Goal: Contribute content: Add original content to the website for others to see

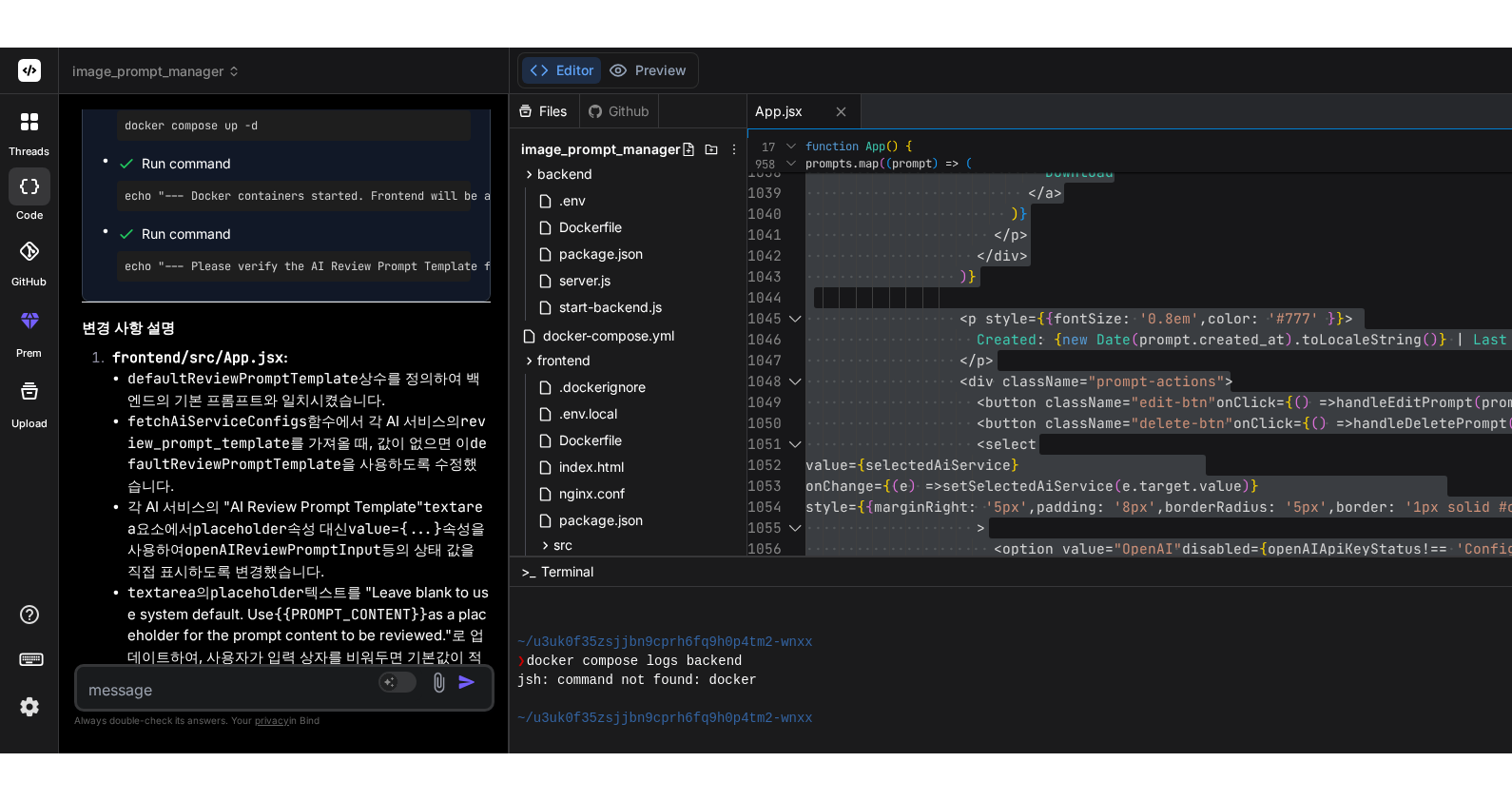
scroll to position [41659, 0]
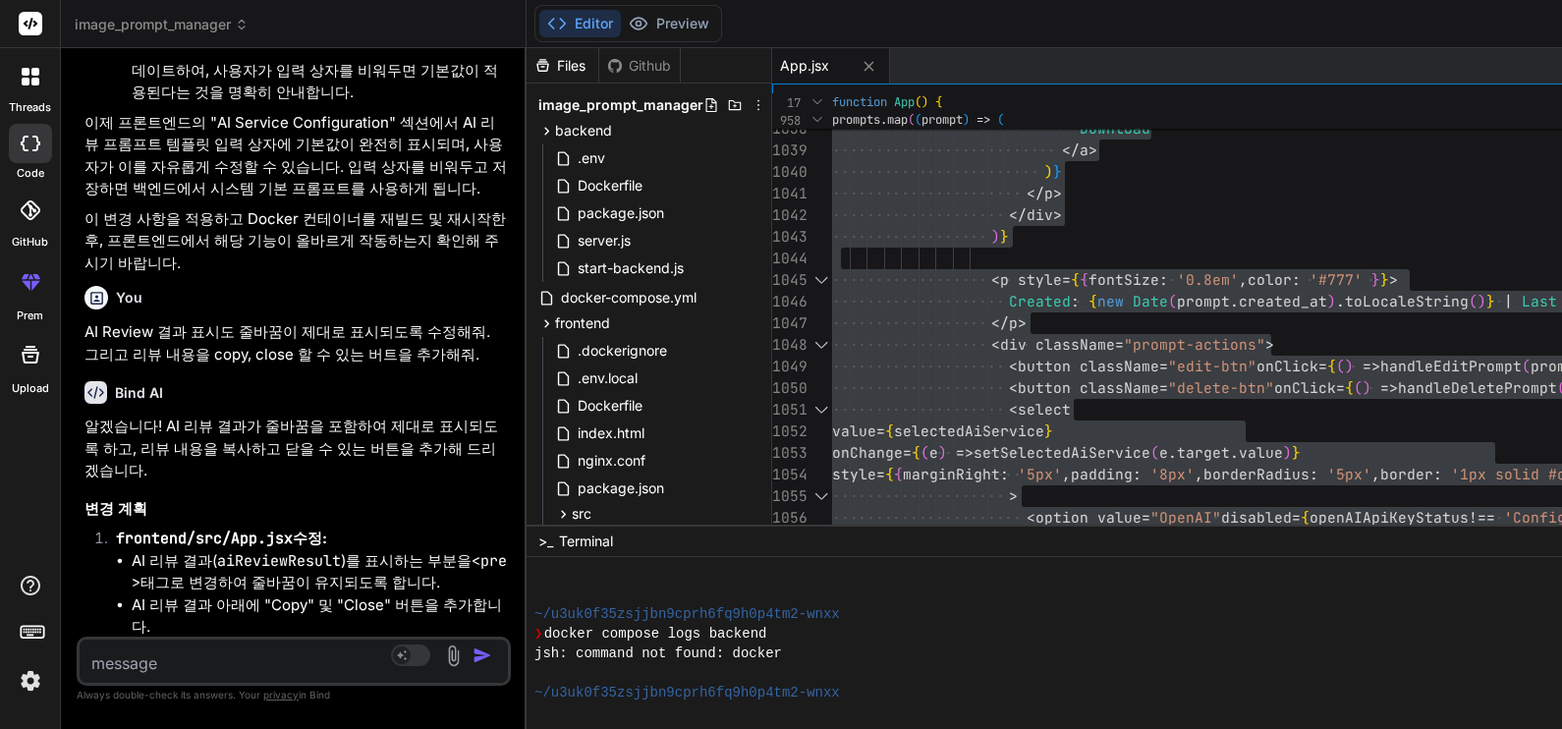
click at [275, 652] on textarea at bounding box center [258, 656] width 357 height 35
click at [272, 670] on textarea at bounding box center [258, 656] width 357 height 35
click at [29, 280] on icon at bounding box center [31, 282] width 24 height 24
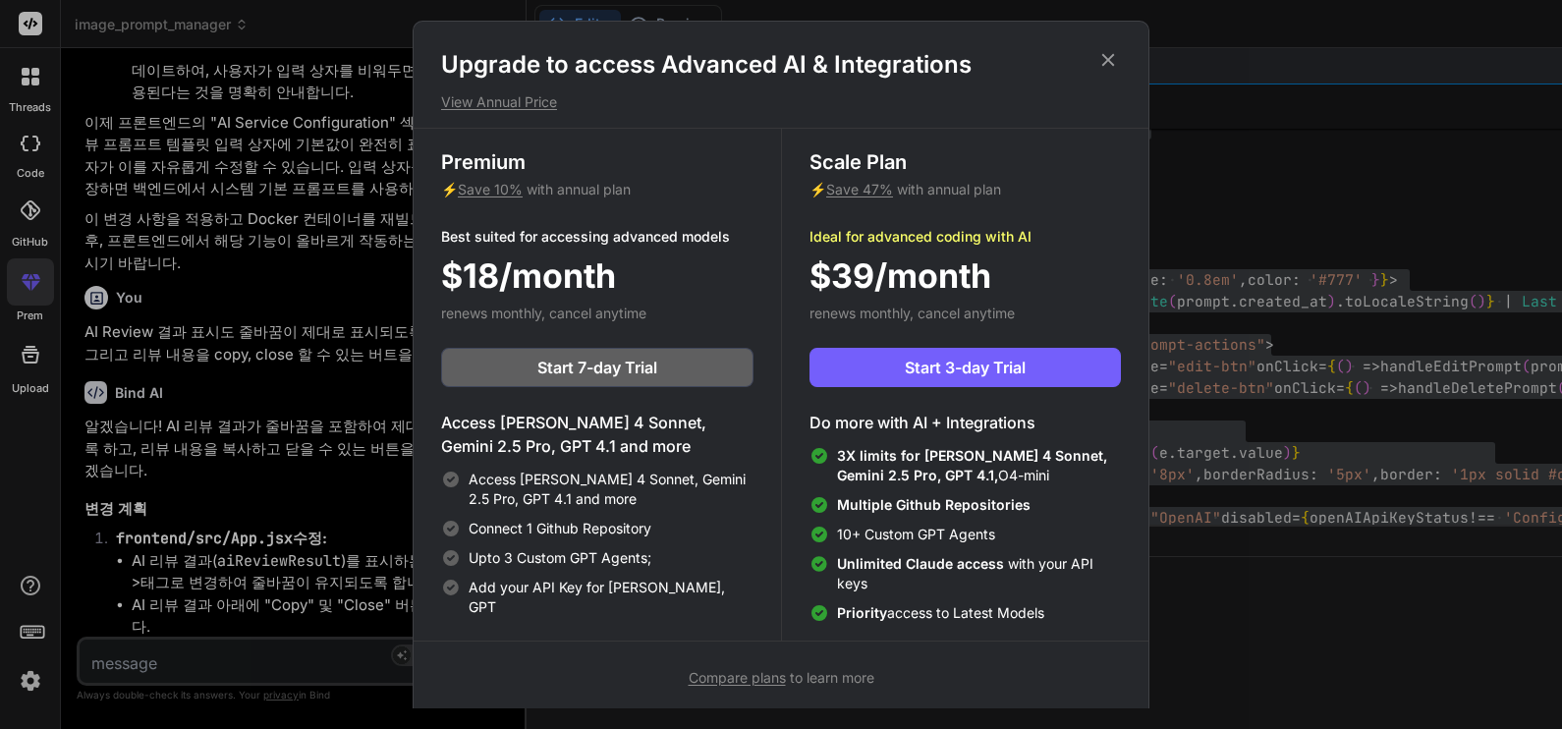
click at [1107, 60] on icon at bounding box center [1108, 60] width 13 height 13
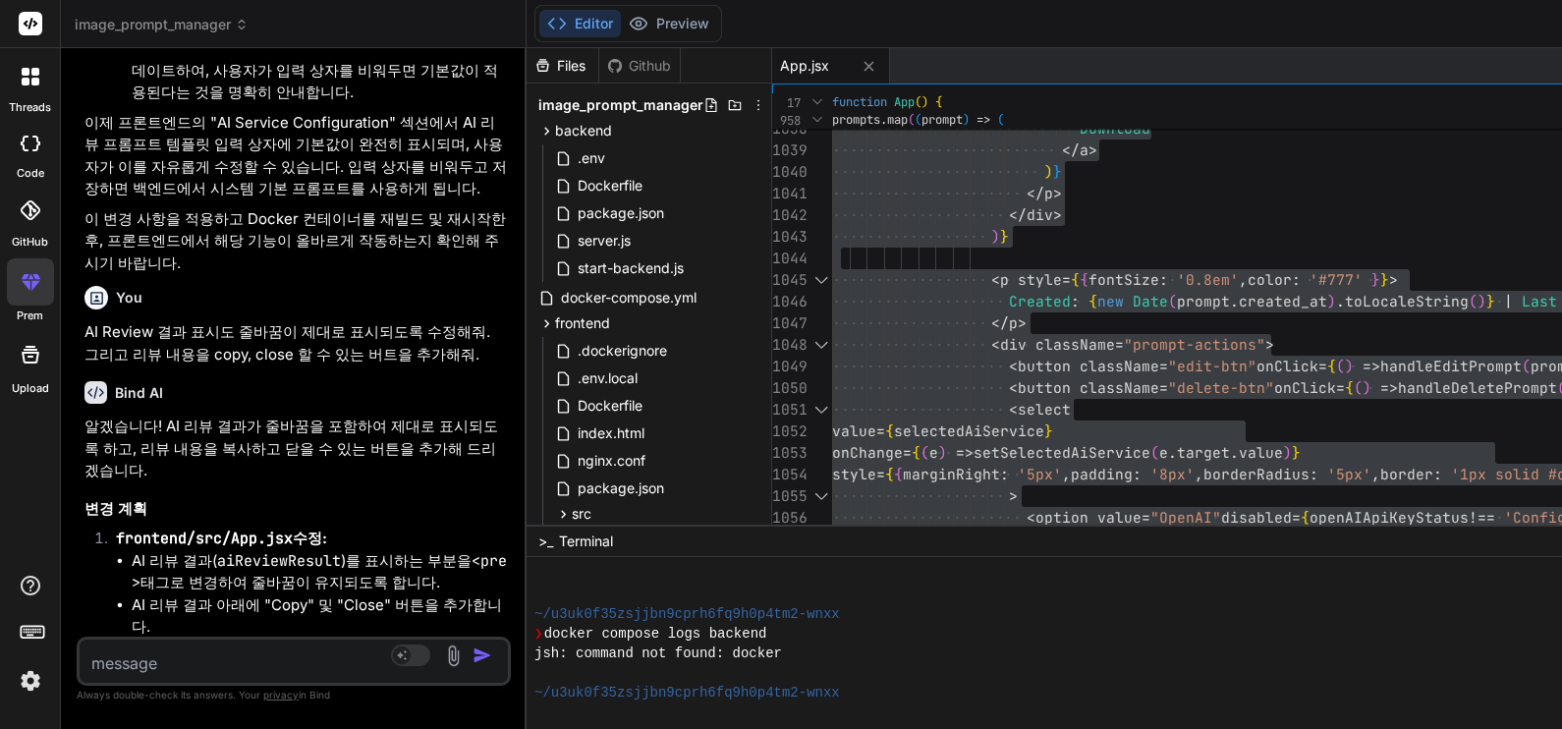
click at [33, 678] on img at bounding box center [30, 680] width 33 height 33
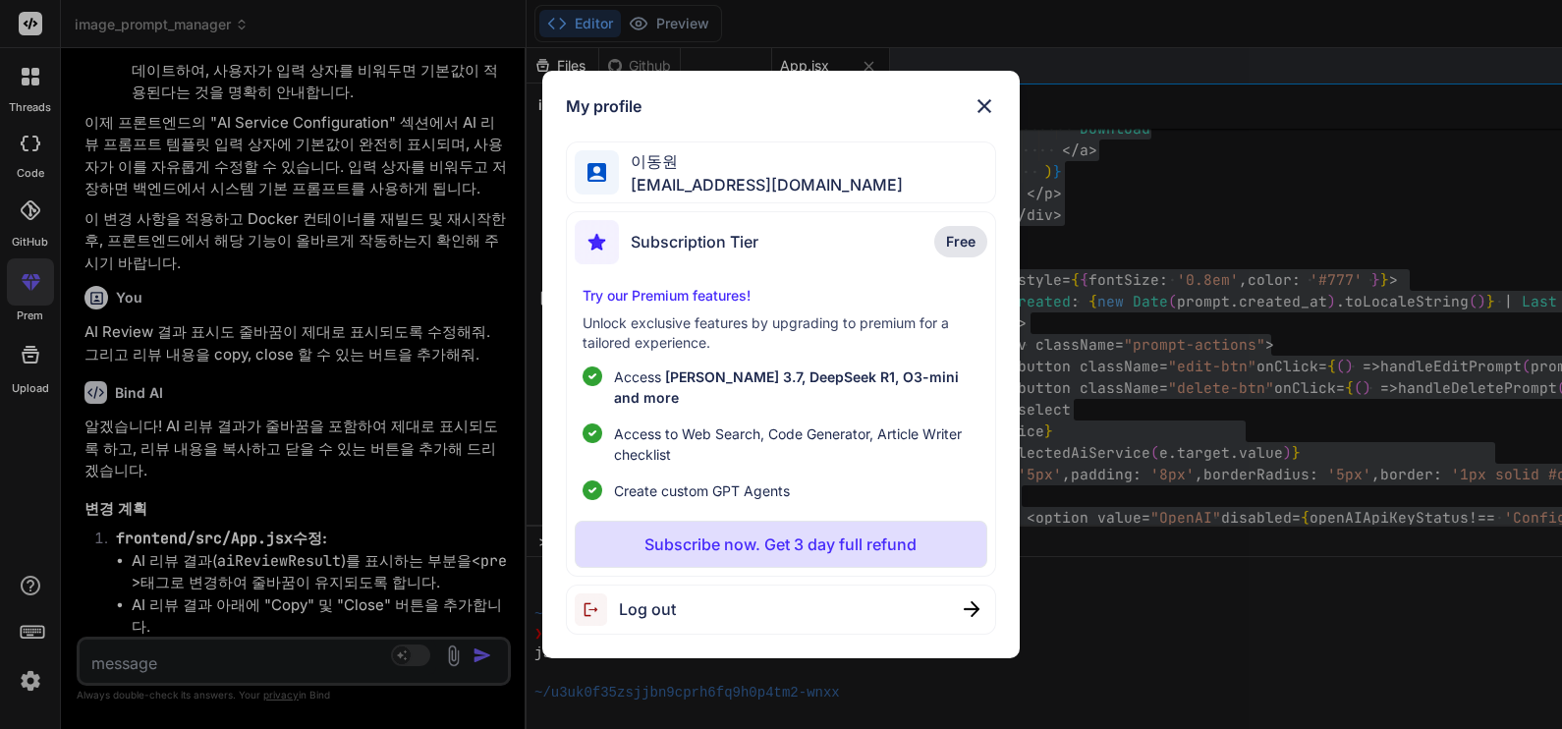
click at [957, 251] on span "Free" at bounding box center [960, 242] width 29 height 20
click at [689, 253] on span "Subscription Tier" at bounding box center [695, 242] width 128 height 24
click at [989, 114] on img at bounding box center [984, 106] width 24 height 24
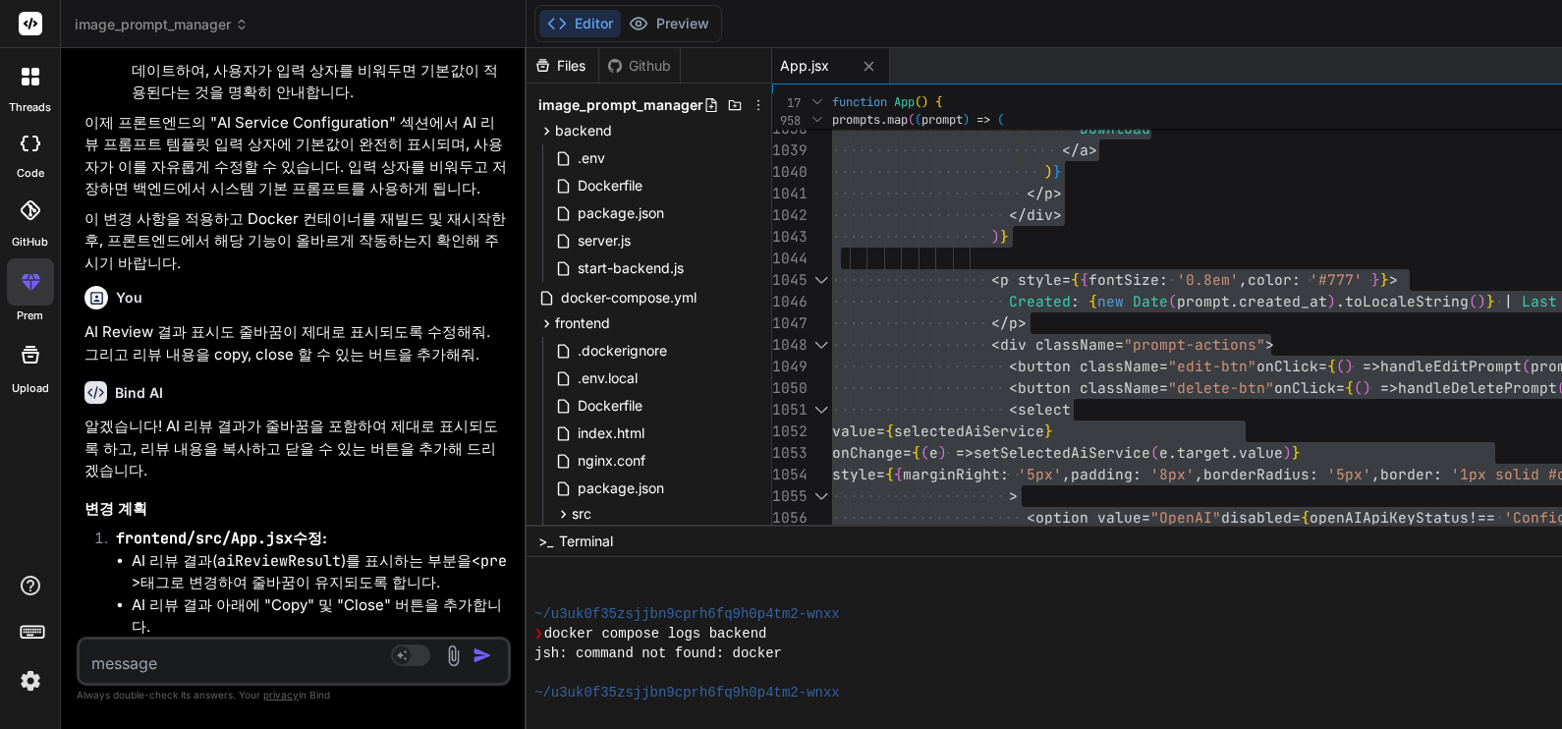
click at [30, 628] on icon at bounding box center [32, 630] width 27 height 27
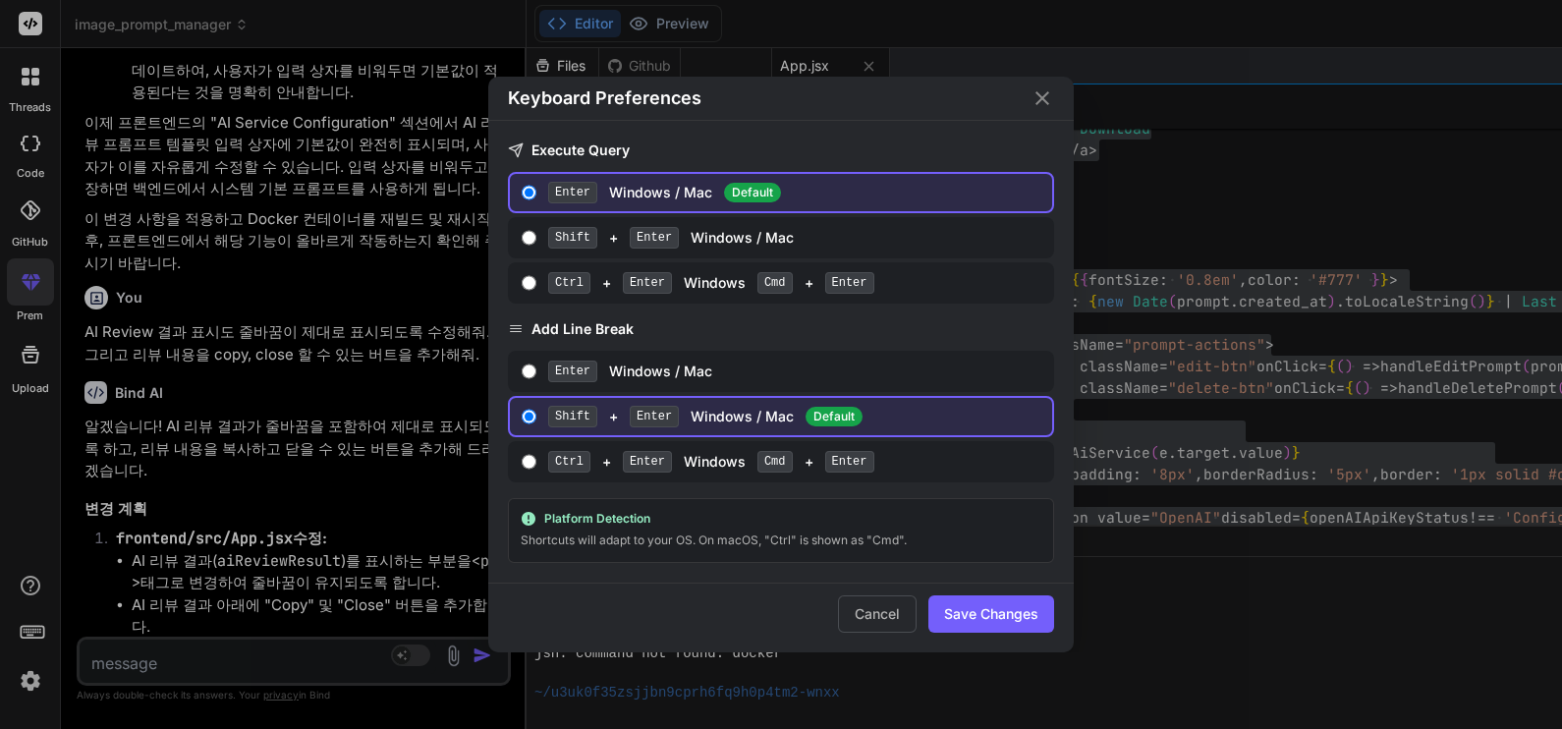
click at [1046, 99] on icon "Close" at bounding box center [1042, 98] width 24 height 24
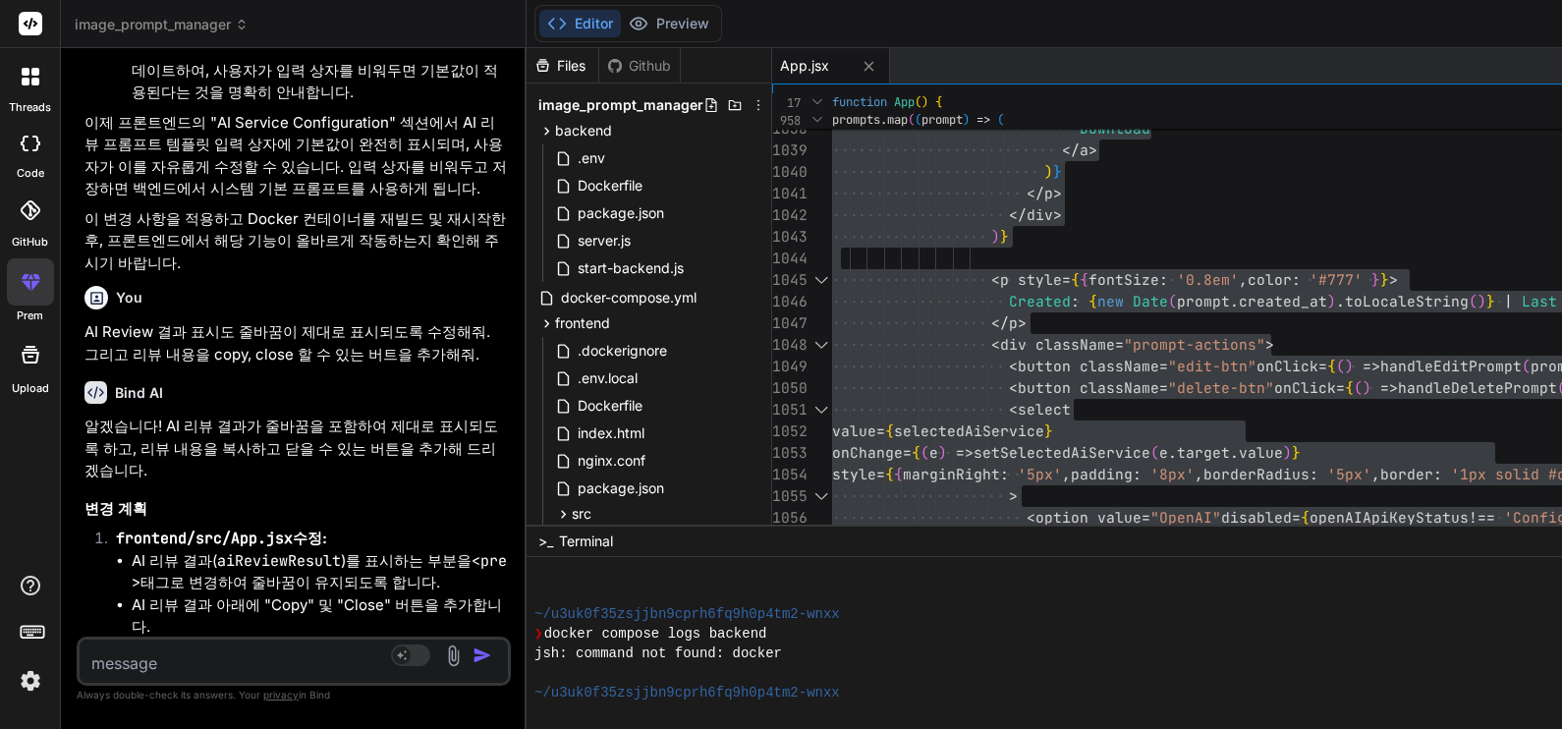
type textarea "x"
type textarea "import React, { useState, useEffect, useRef } from 'react'; import { getPrompts…"
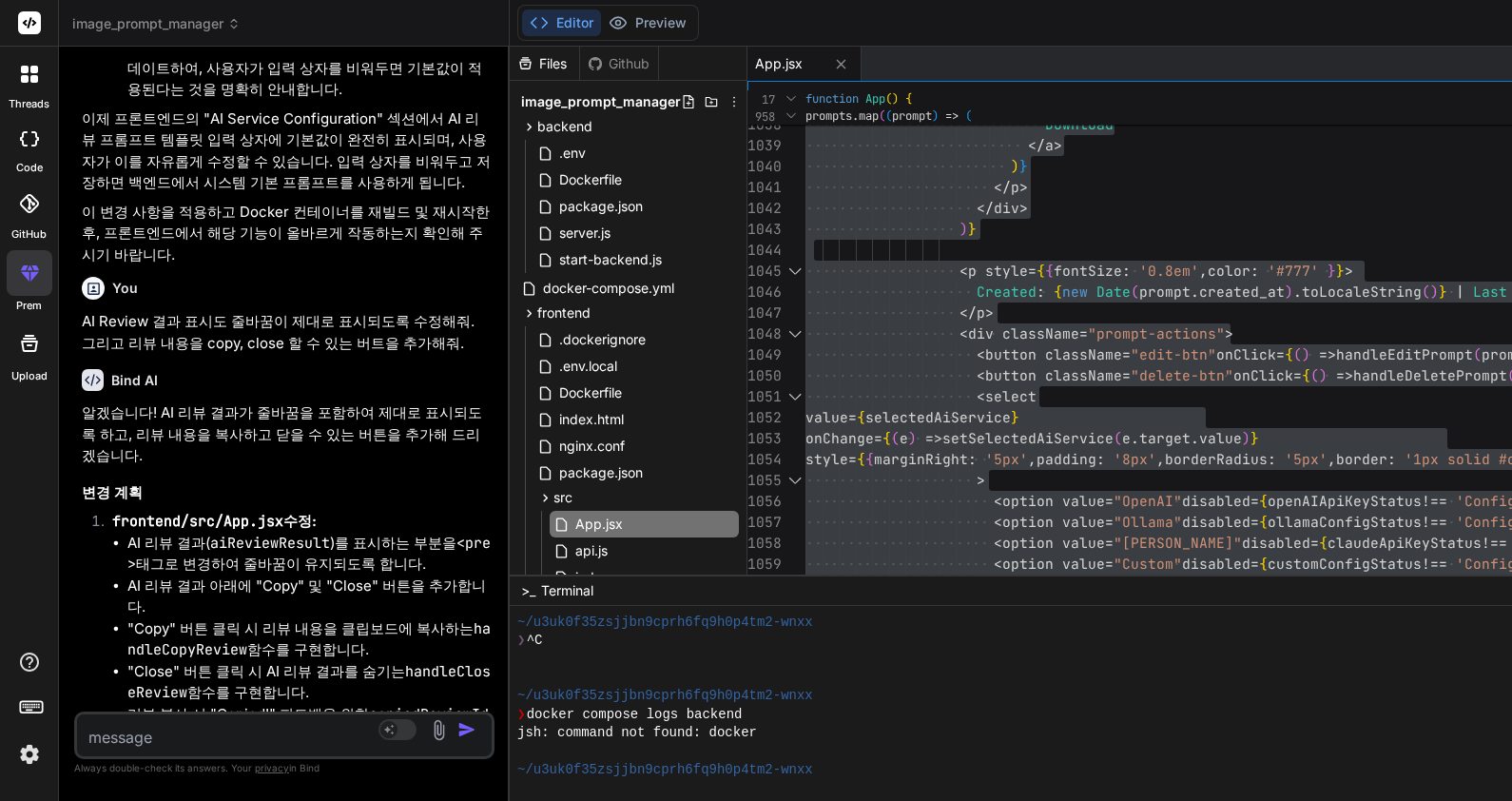
scroll to position [2340, 0]
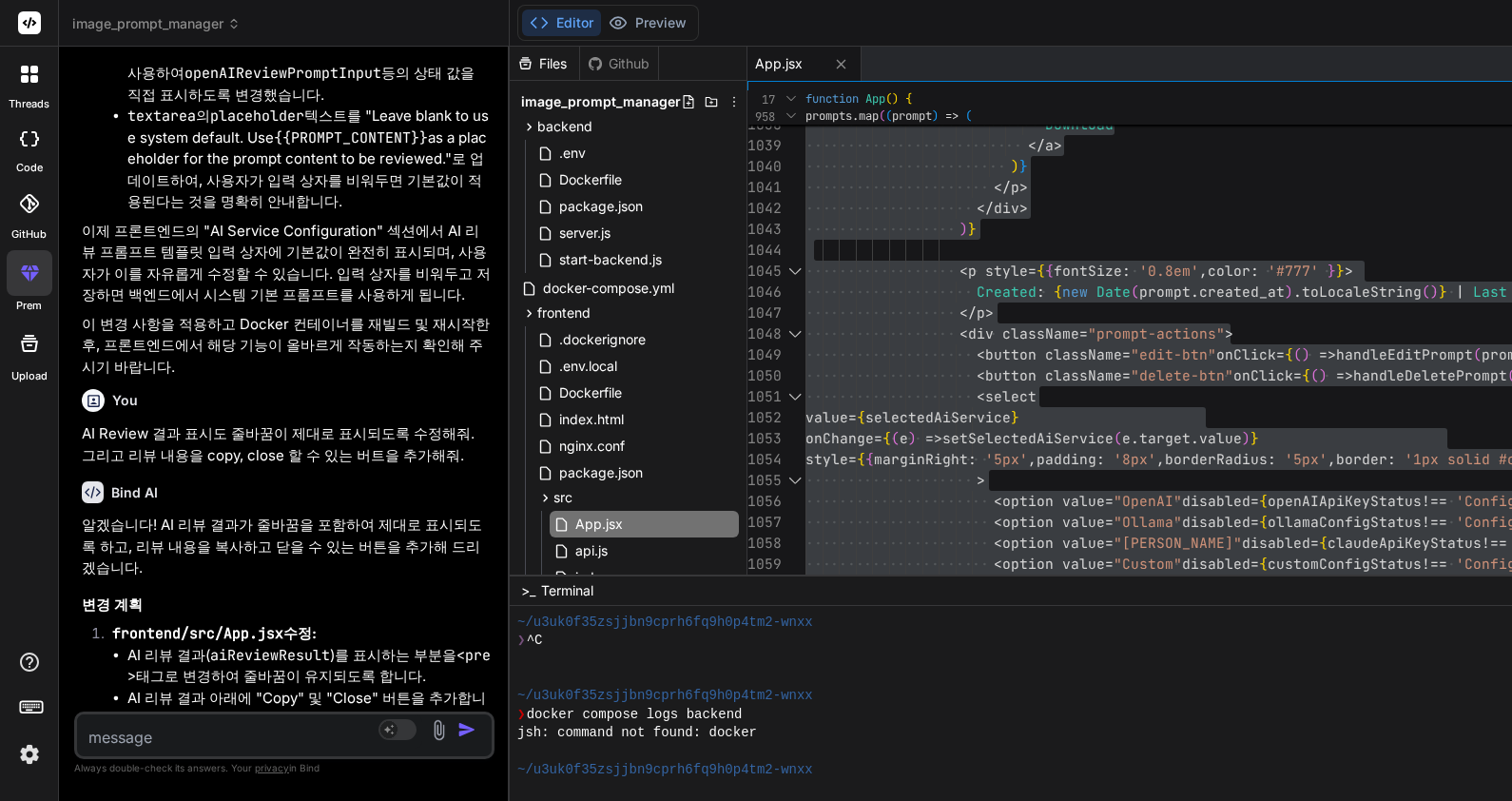
type textarea "x"
